Goal: Task Accomplishment & Management: Manage account settings

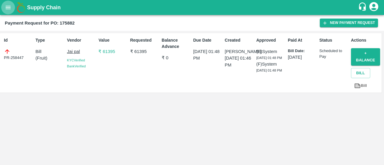
drag, startPoint x: 0, startPoint y: 0, endPoint x: 9, endPoint y: 8, distance: 11.7
click at [9, 8] on icon "open drawer" at bounding box center [8, 7] width 7 height 7
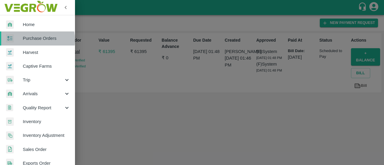
click at [28, 40] on span "Purchase Orders" at bounding box center [46, 38] width 47 height 7
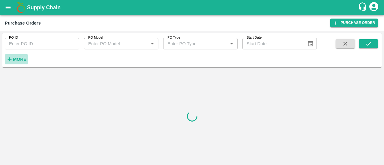
click at [12, 60] on icon "button" at bounding box center [9, 59] width 7 height 7
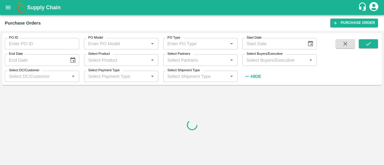
click at [170, 62] on input "Select Partners" at bounding box center [195, 60] width 61 height 8
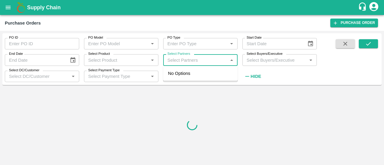
paste input "8544775859"
type input "8544775859"
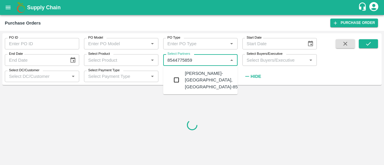
click at [183, 82] on div "Madan Lal-Sarpara Rampur, Shimla-8544775859" at bounding box center [200, 80] width 74 height 24
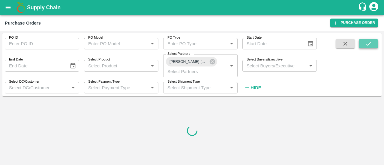
click at [372, 44] on button "submit" at bounding box center [368, 43] width 19 height 9
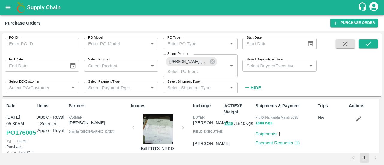
click at [310, 45] on icon "Choose date" at bounding box center [311, 44] width 7 height 7
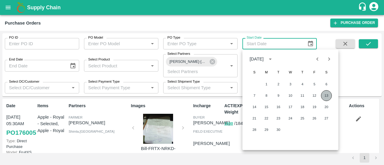
click at [329, 96] on button "13" at bounding box center [326, 95] width 11 height 11
type input "13/09/2025"
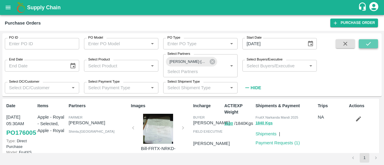
click at [371, 47] on icon "submit" at bounding box center [368, 44] width 7 height 7
click at [271, 141] on link "Payment Requests ( 1 )" at bounding box center [278, 143] width 44 height 5
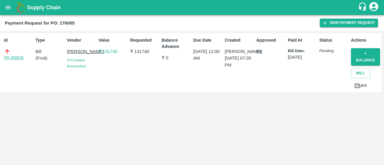
click at [8, 57] on link "PR-258635" at bounding box center [14, 58] width 20 height 6
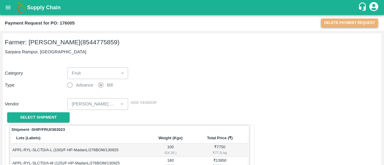
click at [348, 21] on button "Delete Payment Request" at bounding box center [349, 23] width 57 height 9
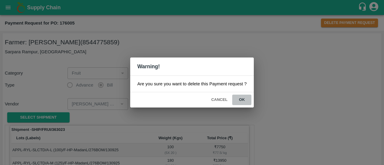
click at [244, 98] on button "ok" at bounding box center [241, 100] width 19 height 11
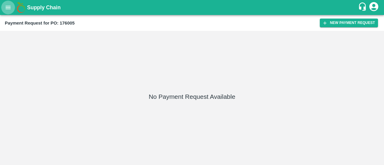
click at [4, 7] on button "open drawer" at bounding box center [8, 8] width 14 height 14
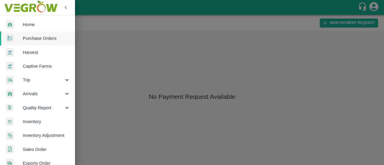
click at [38, 38] on span "Purchase Orders" at bounding box center [46, 38] width 47 height 7
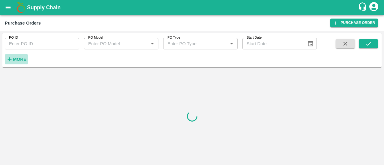
click at [20, 59] on strong "More" at bounding box center [20, 59] width 14 height 5
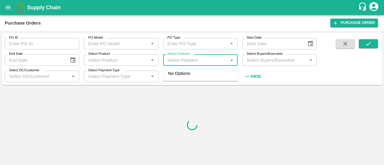
click at [179, 58] on input "Select Partners" at bounding box center [195, 60] width 61 height 8
paste input "8544775859"
type input "8544775859"
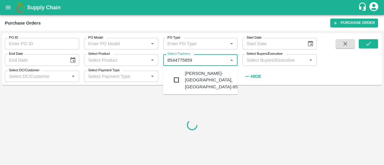
click at [177, 84] on input "checkbox" at bounding box center [177, 80] width 12 height 12
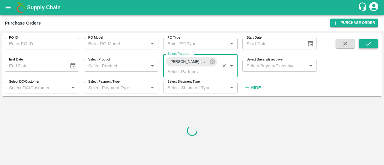
click at [370, 42] on icon "submit" at bounding box center [368, 44] width 7 height 7
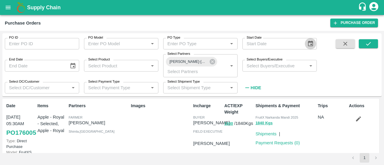
click at [308, 43] on icon "Choose date" at bounding box center [311, 44] width 7 height 7
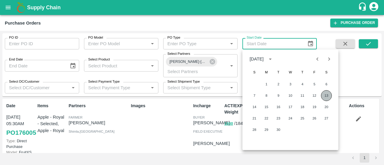
click at [324, 95] on button "13" at bounding box center [326, 95] width 11 height 11
type input "[DATE]"
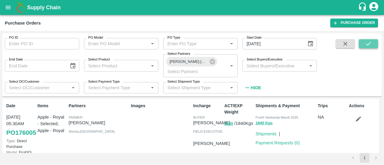
click at [370, 42] on icon "submit" at bounding box center [368, 44] width 7 height 7
click at [356, 117] on icon "button" at bounding box center [359, 119] width 7 height 7
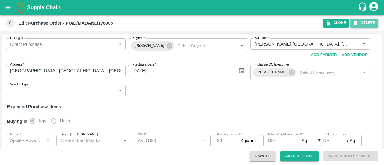
click at [369, 25] on button "DELETE" at bounding box center [365, 23] width 28 height 9
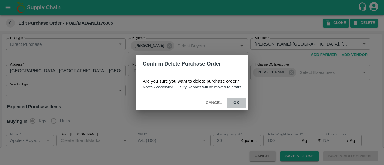
click at [238, 105] on button "ok" at bounding box center [236, 103] width 19 height 11
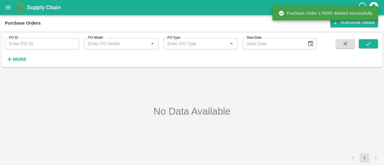
type input "[DATE]"
